Goal: Task Accomplishment & Management: Manage account settings

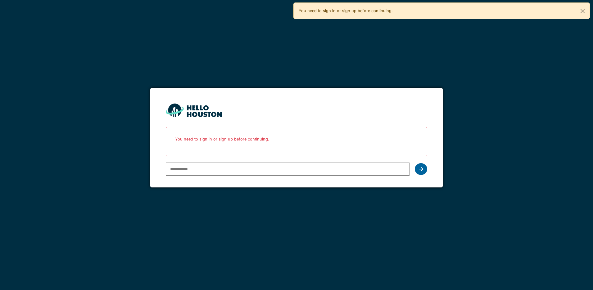
type input "**********"
click at [422, 169] on icon at bounding box center [421, 168] width 4 height 5
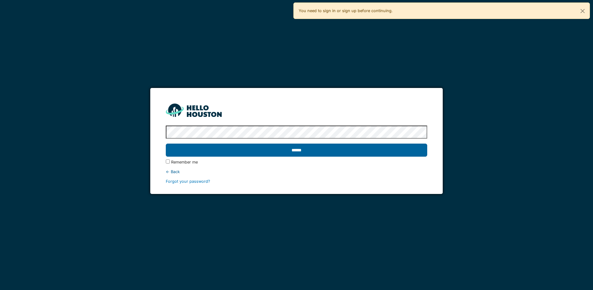
click at [300, 150] on input "******" at bounding box center [296, 149] width 261 height 13
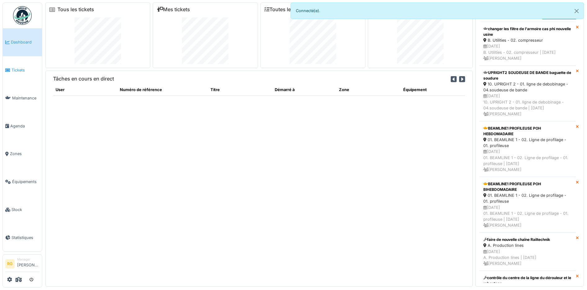
click at [17, 70] on span "Tickets" at bounding box center [25, 70] width 28 height 6
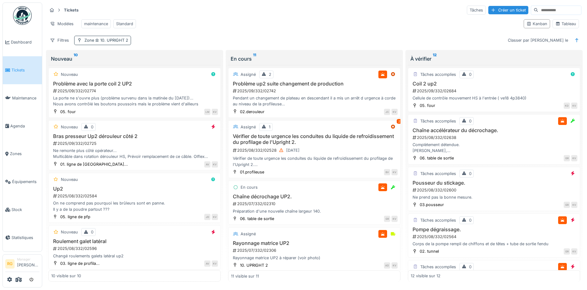
click at [124, 43] on span "10. UPRIGHT 2" at bounding box center [111, 40] width 34 height 5
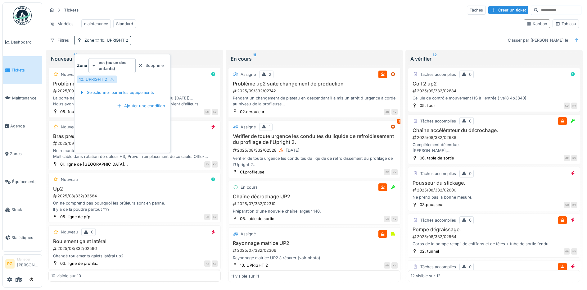
click at [144, 66] on div "Supprimer" at bounding box center [152, 65] width 32 height 8
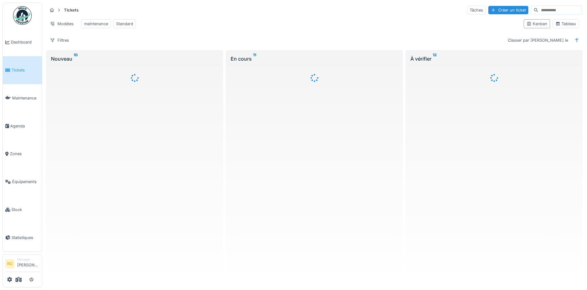
click at [160, 40] on div "Tickets Tâches Créer un ticket Modèles maintenance Standard Kanban Tableau Filt…" at bounding box center [314, 24] width 539 height 45
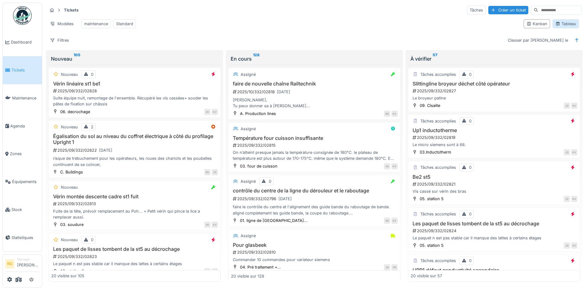
click at [559, 27] on div "Tableau" at bounding box center [565, 24] width 21 height 6
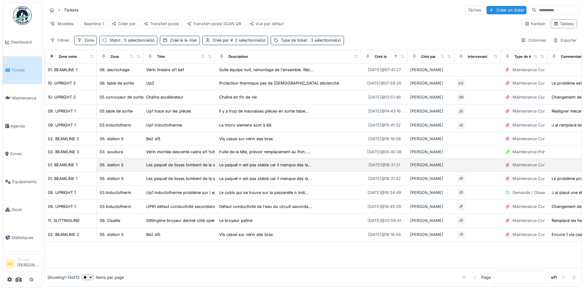
scroll to position [5, 0]
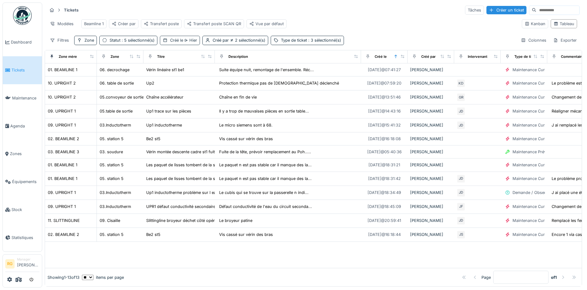
click at [182, 41] on div "Créé le Hier" at bounding box center [183, 40] width 27 height 6
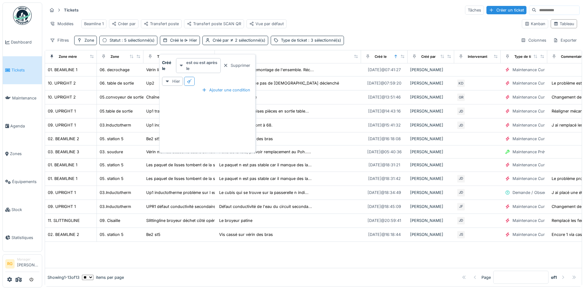
click at [209, 62] on strong "est ou est après le" at bounding box center [202, 66] width 32 height 12
click at [344, 17] on div "Modèles Beamline 1 Créer par Transfert poste Transfert poste SCAN QR Vue par dé…" at bounding box center [282, 24] width 470 height 14
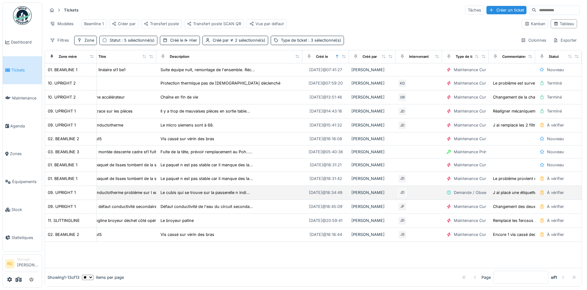
scroll to position [0, 0]
